Goal: Find specific page/section: Find specific page/section

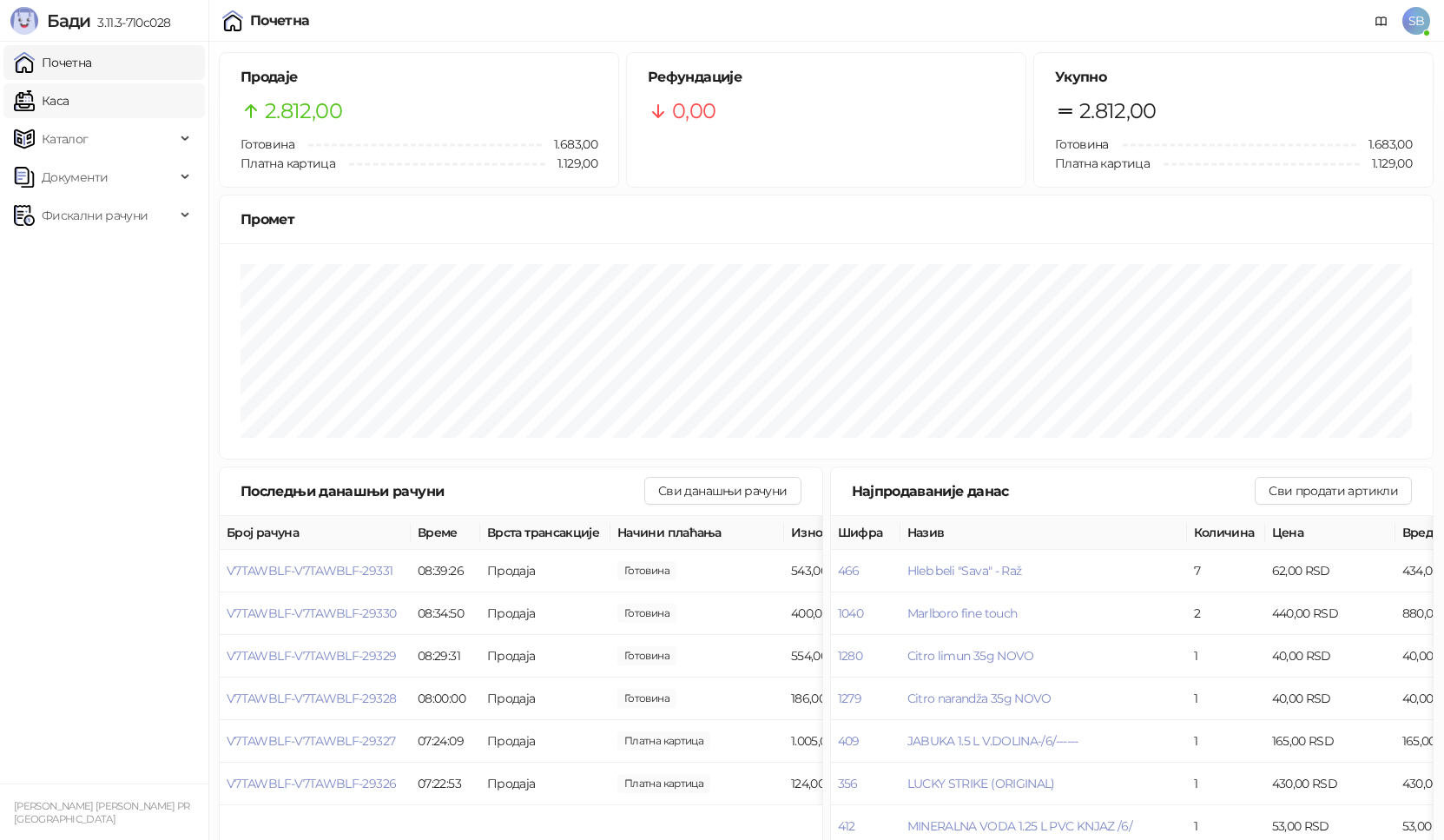
click at [68, 102] on link "Каса" at bounding box center [40, 101] width 55 height 35
click at [92, 69] on link "Почетна" at bounding box center [52, 63] width 78 height 35
